Goal: Task Accomplishment & Management: Use online tool/utility

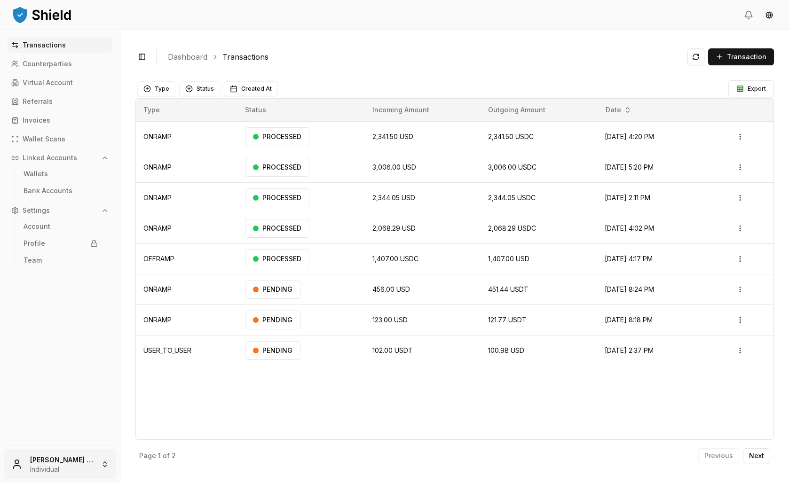
click at [59, 440] on body "Transactions Counterparties Virtual Account Referrals Invoices Wallet Scans Lin…" at bounding box center [394, 241] width 789 height 483
click at [57, 443] on html "Transactions Counterparties Virtual Account Referrals Invoices Wallet Scans Lin…" at bounding box center [394, 241] width 789 height 483
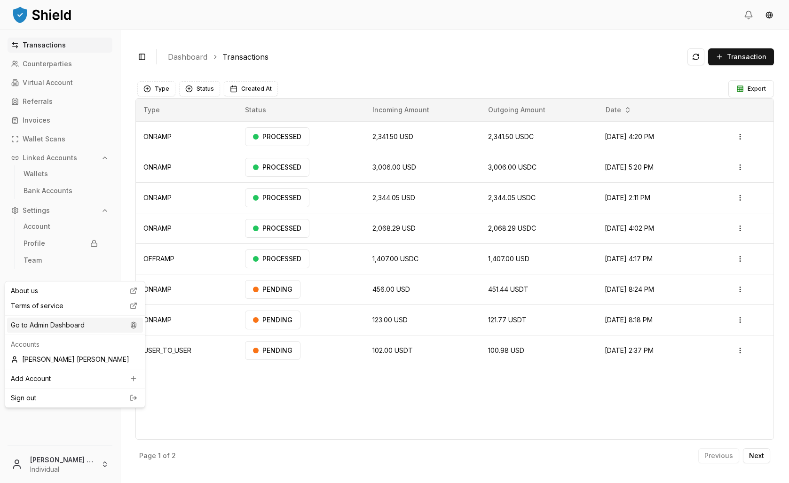
click at [63, 333] on div "Go to Admin Dashboard" at bounding box center [75, 325] width 136 height 15
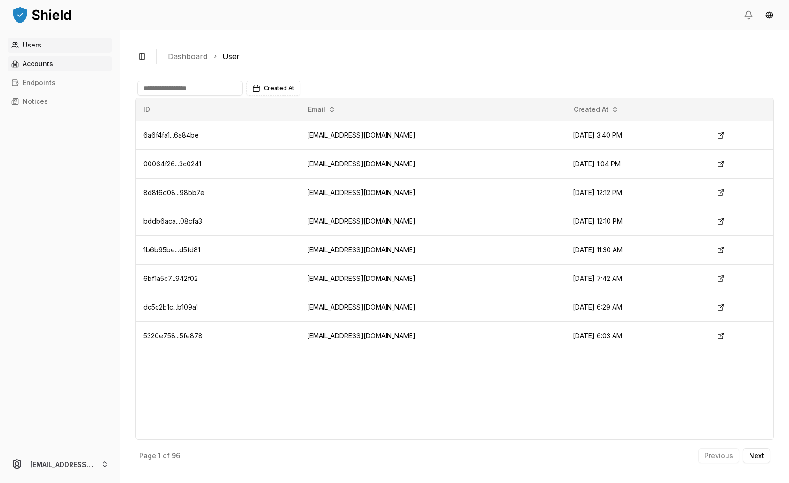
click at [51, 71] on link "Accounts" at bounding box center [60, 63] width 105 height 15
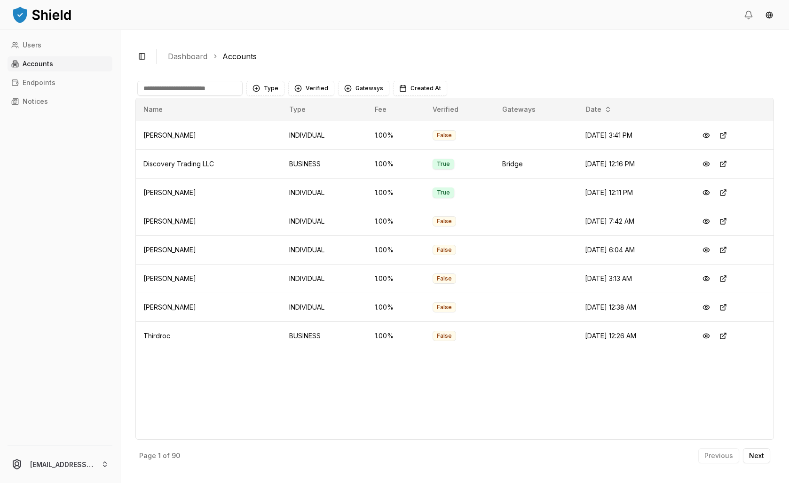
click at [235, 96] on input at bounding box center [189, 88] width 105 height 15
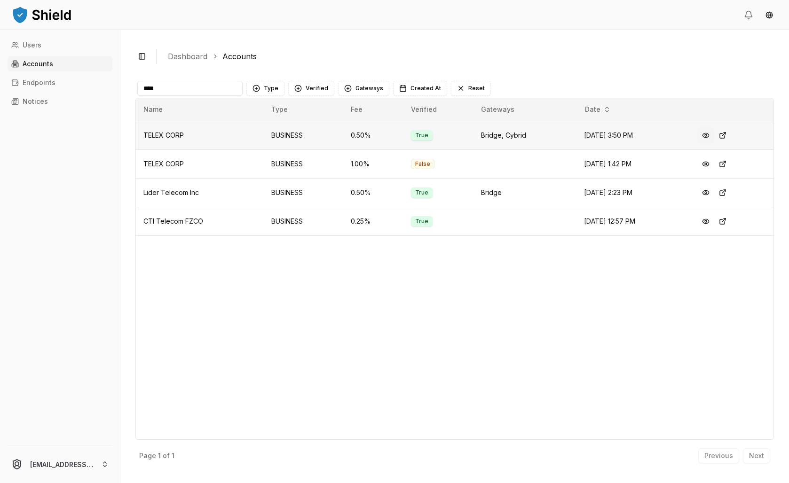
type input "****"
click at [711, 144] on button at bounding box center [705, 135] width 17 height 17
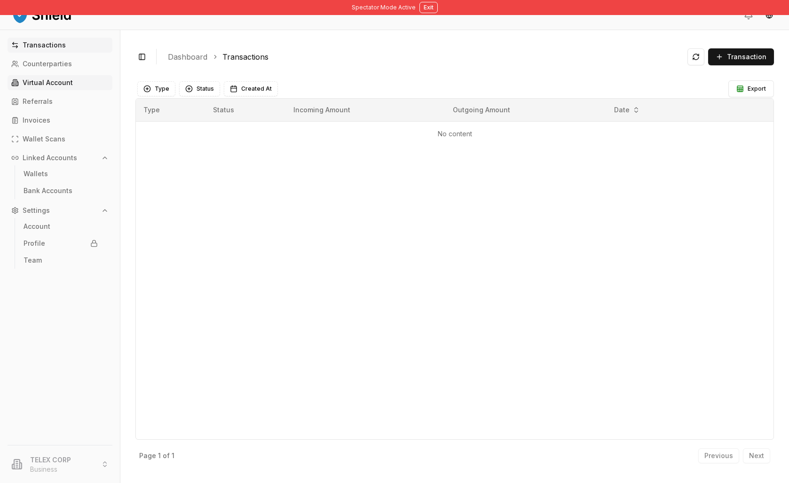
click at [50, 86] on p "Virtual Account" at bounding box center [48, 82] width 50 height 7
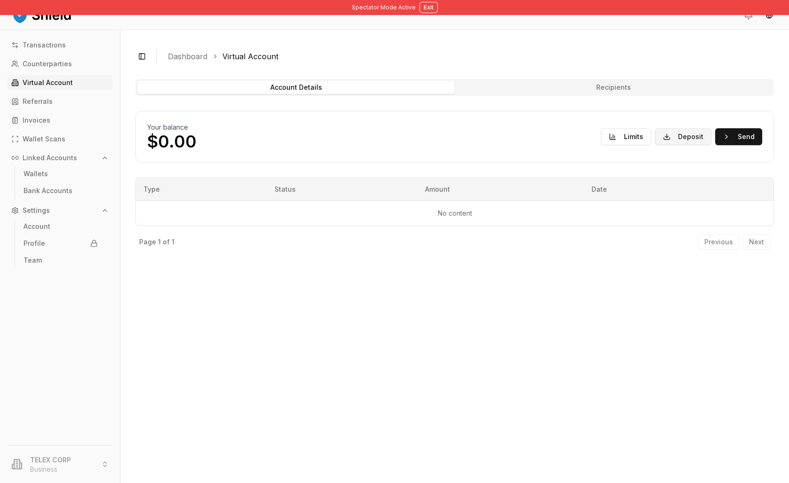
click at [672, 145] on button "Deposit" at bounding box center [683, 136] width 56 height 17
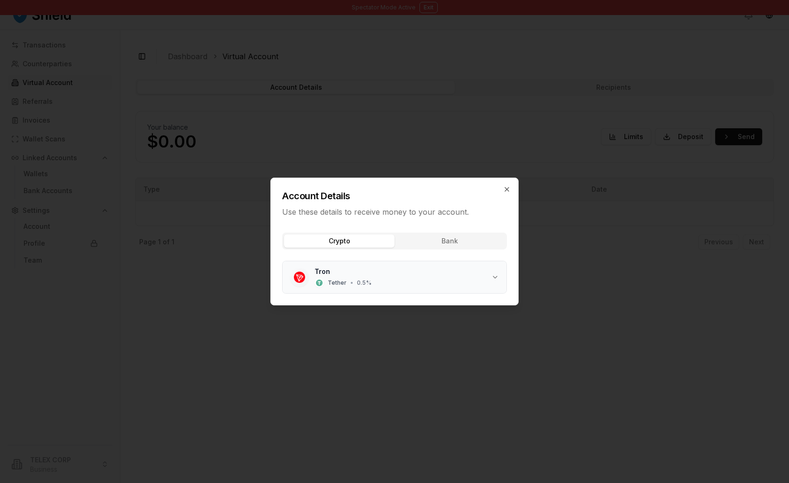
click at [440, 288] on div "Tron Tether • 0.5 %" at bounding box center [402, 277] width 177 height 21
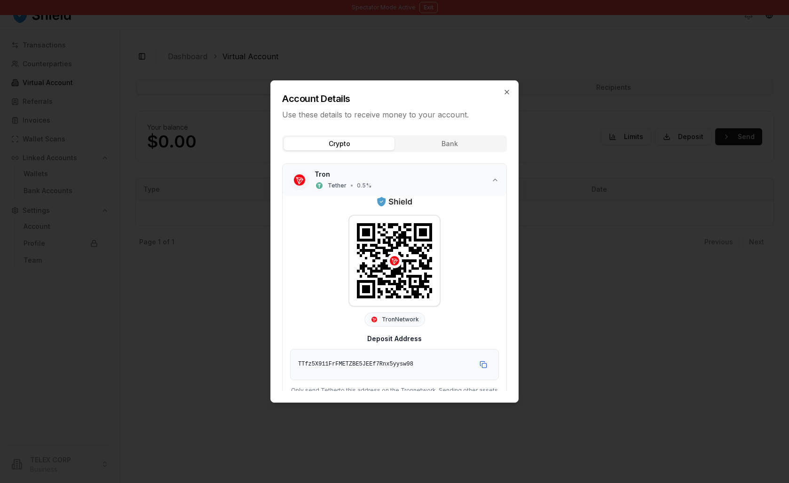
scroll to position [0, 0]
click at [480, 148] on div "Account Details Use these details to receive money to your account. Crypto Bank…" at bounding box center [394, 241] width 248 height 322
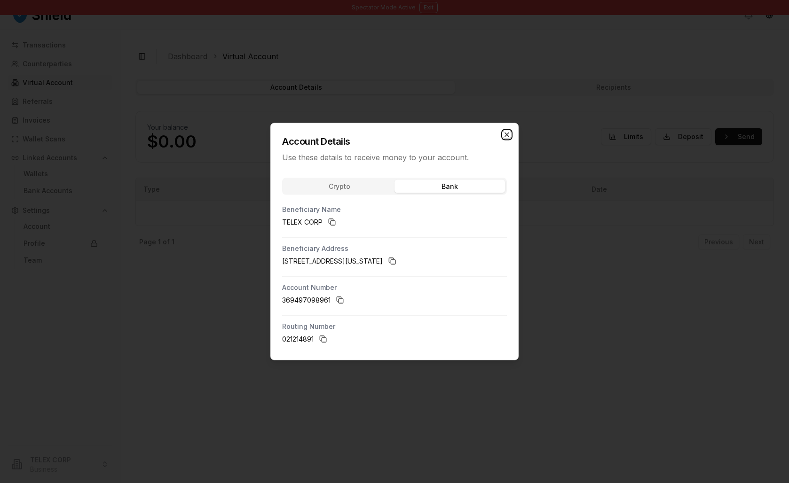
click at [510, 131] on icon "button" at bounding box center [507, 135] width 8 height 8
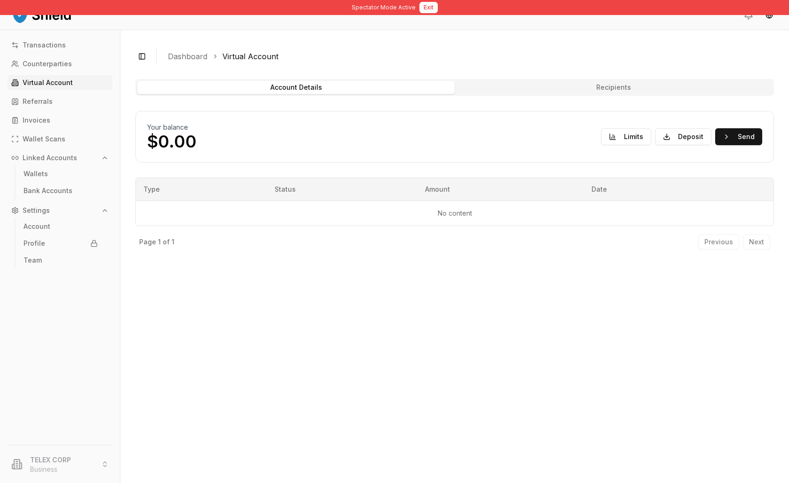
click at [428, 10] on button "Exit" at bounding box center [428, 7] width 18 height 11
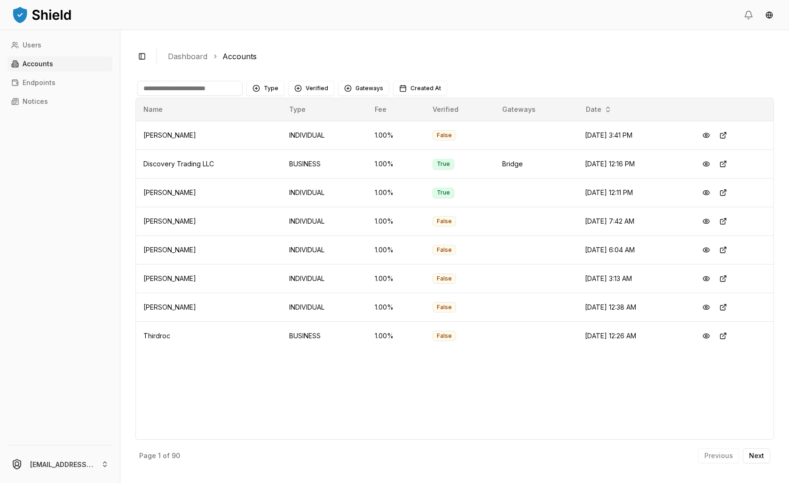
click at [241, 96] on input at bounding box center [189, 88] width 105 height 15
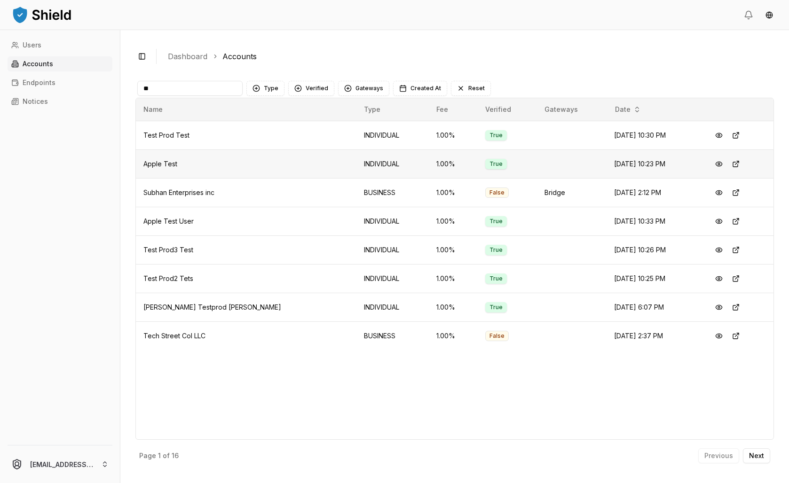
type input "*"
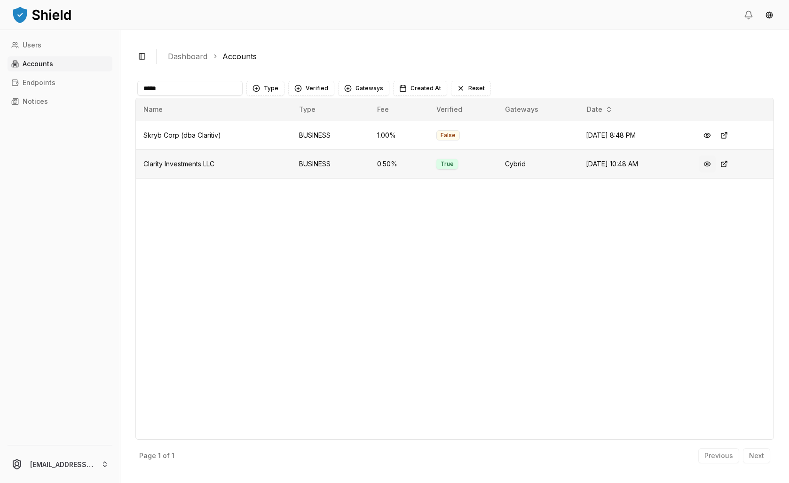
type input "*****"
click at [715, 172] on button at bounding box center [706, 164] width 17 height 17
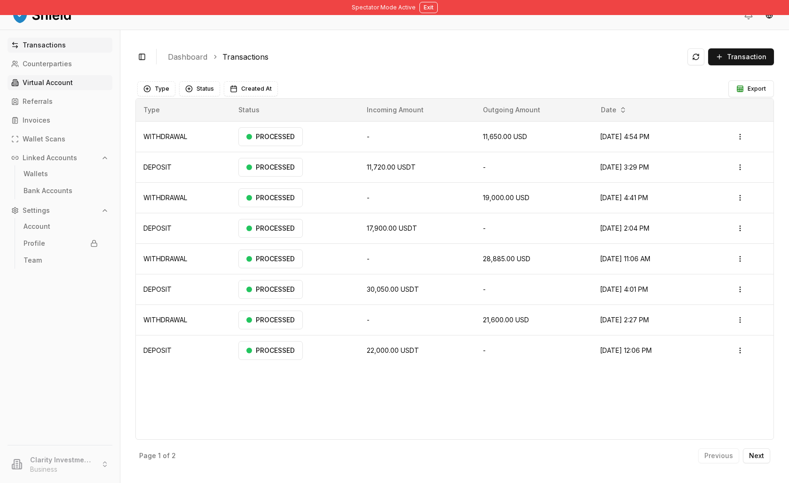
click at [58, 86] on p "Virtual Account" at bounding box center [48, 82] width 50 height 7
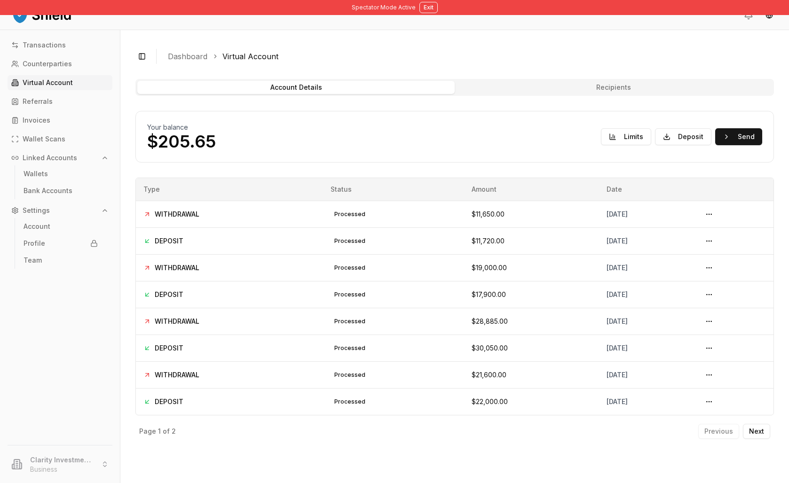
click at [590, 94] on button "Recipients" at bounding box center [612, 87] width 317 height 13
